Goal: Information Seeking & Learning: Learn about a topic

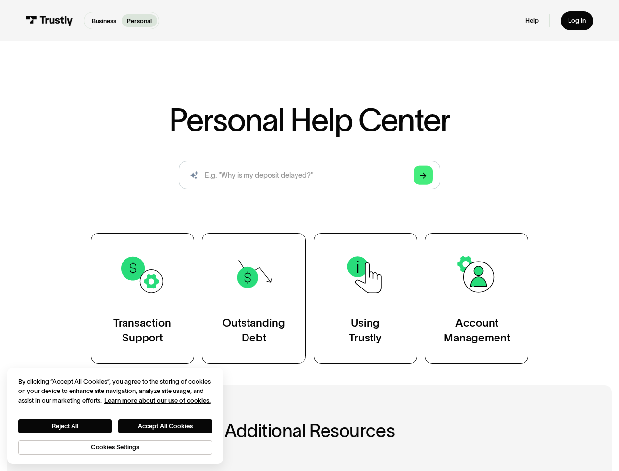
click at [309, 235] on div "Transaction Support Outstanding Debt Using Trustly Account Management" at bounding box center [310, 298] width 438 height 130
click at [424, 175] on icon "Arrow Right" at bounding box center [423, 175] width 7 height 7
click at [65, 426] on button "Reject All" at bounding box center [65, 426] width 94 height 14
